Goal: Information Seeking & Learning: Learn about a topic

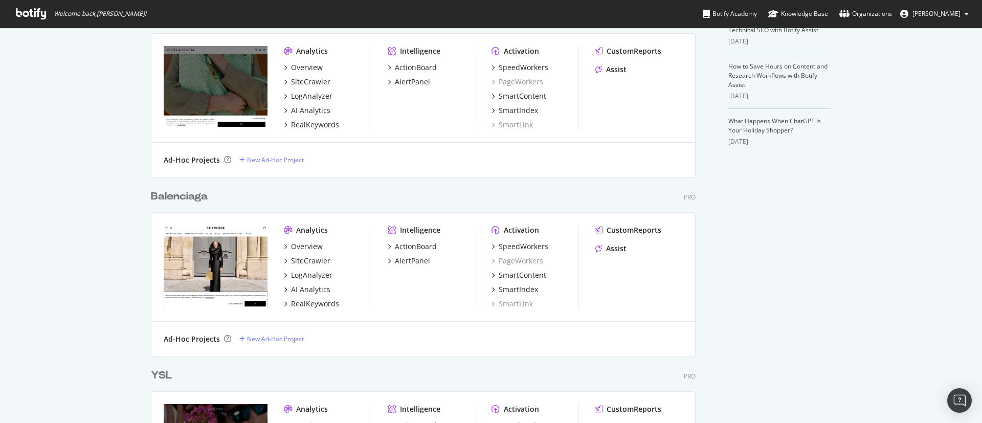
scroll to position [460, 0]
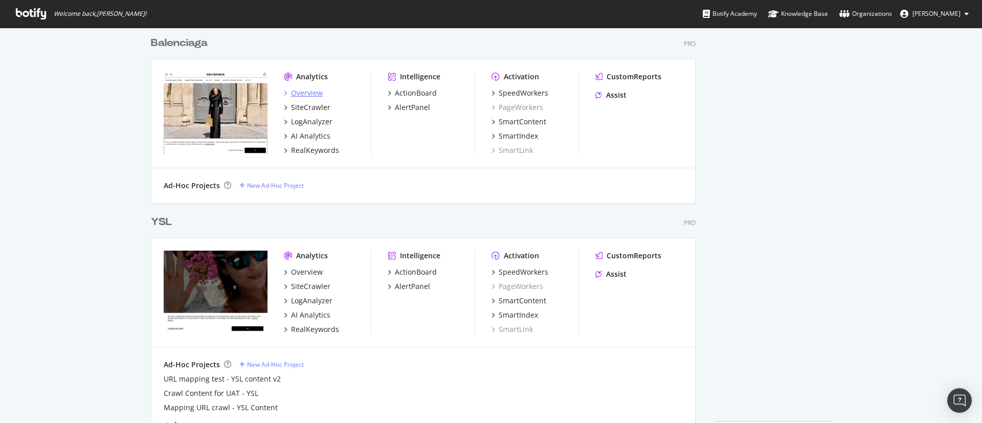
click at [304, 90] on div "Overview" at bounding box center [307, 93] width 32 height 10
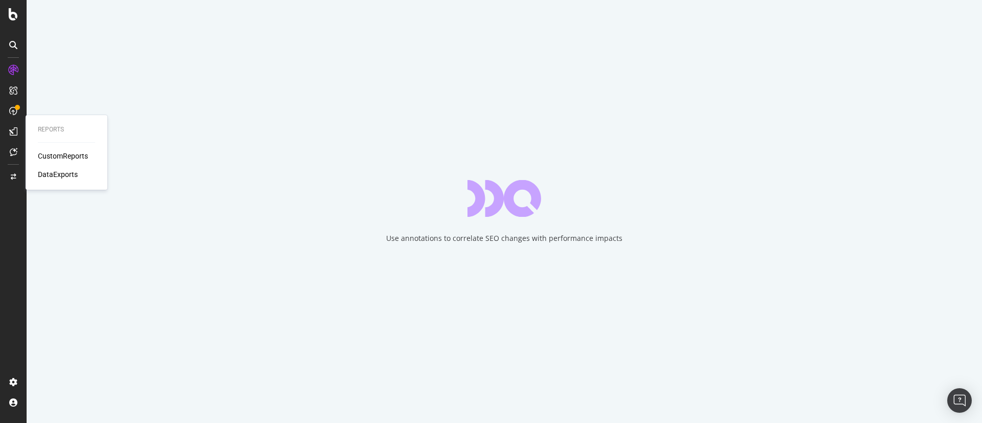
click at [8, 134] on div at bounding box center [13, 131] width 16 height 16
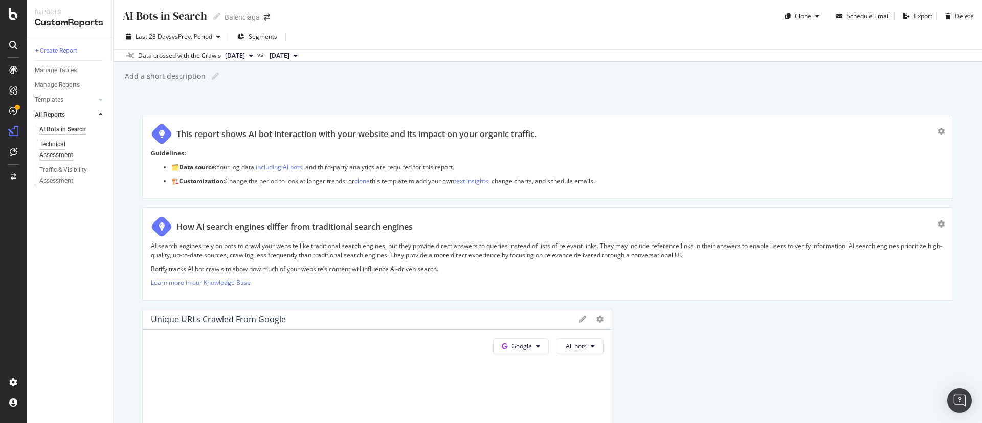
click at [71, 151] on div "Technical Assessment" at bounding box center [67, 149] width 57 height 21
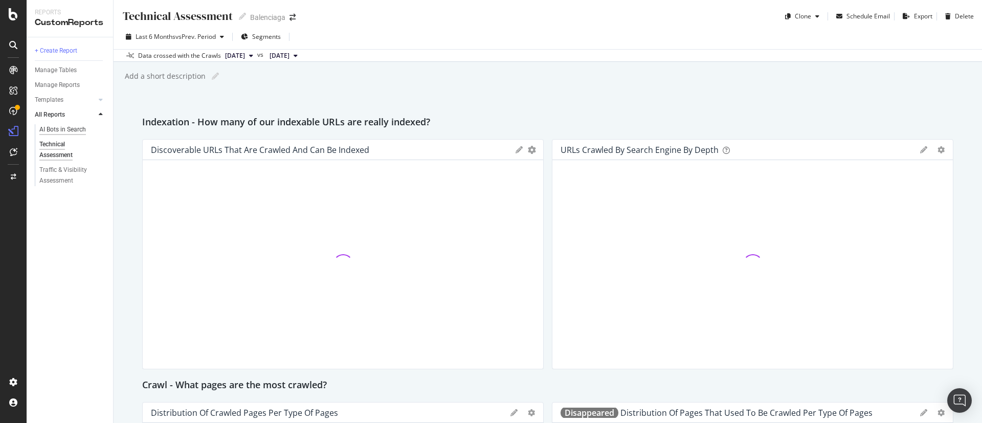
click at [62, 129] on div "AI Bots in Search" at bounding box center [62, 129] width 47 height 11
